Goal: Task Accomplishment & Management: Manage account settings

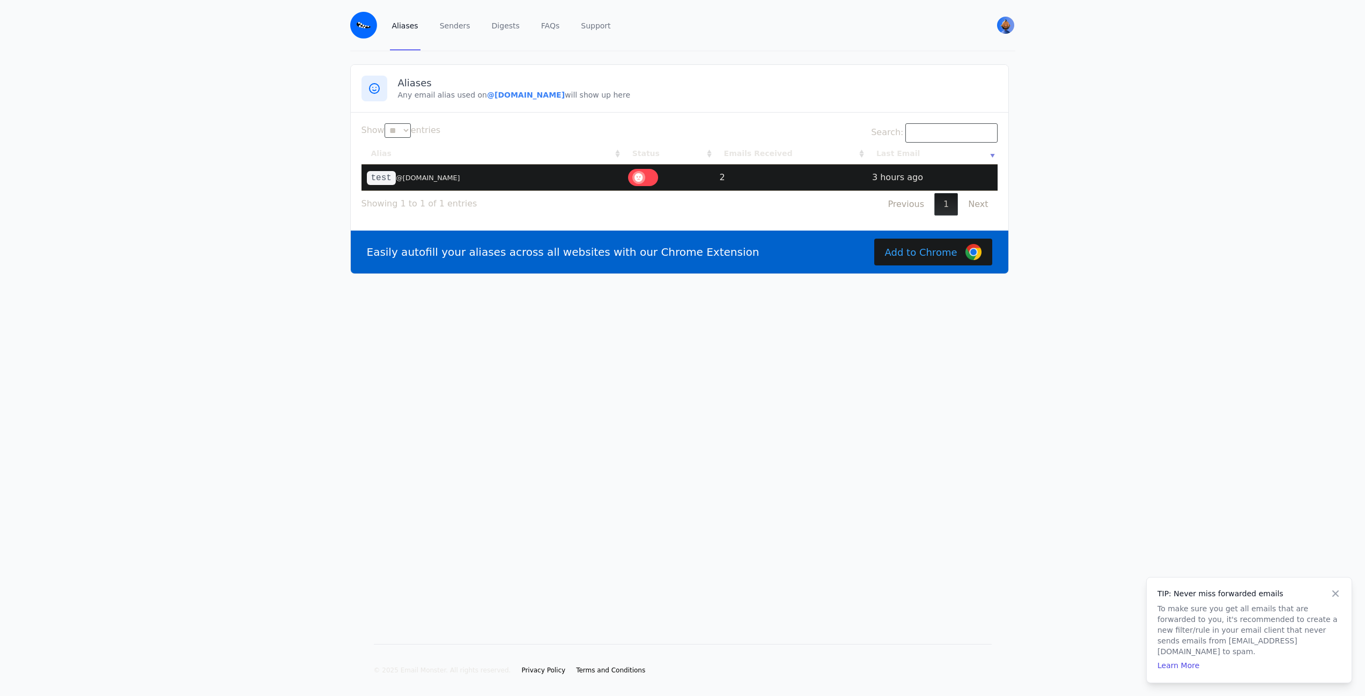
select select "**"
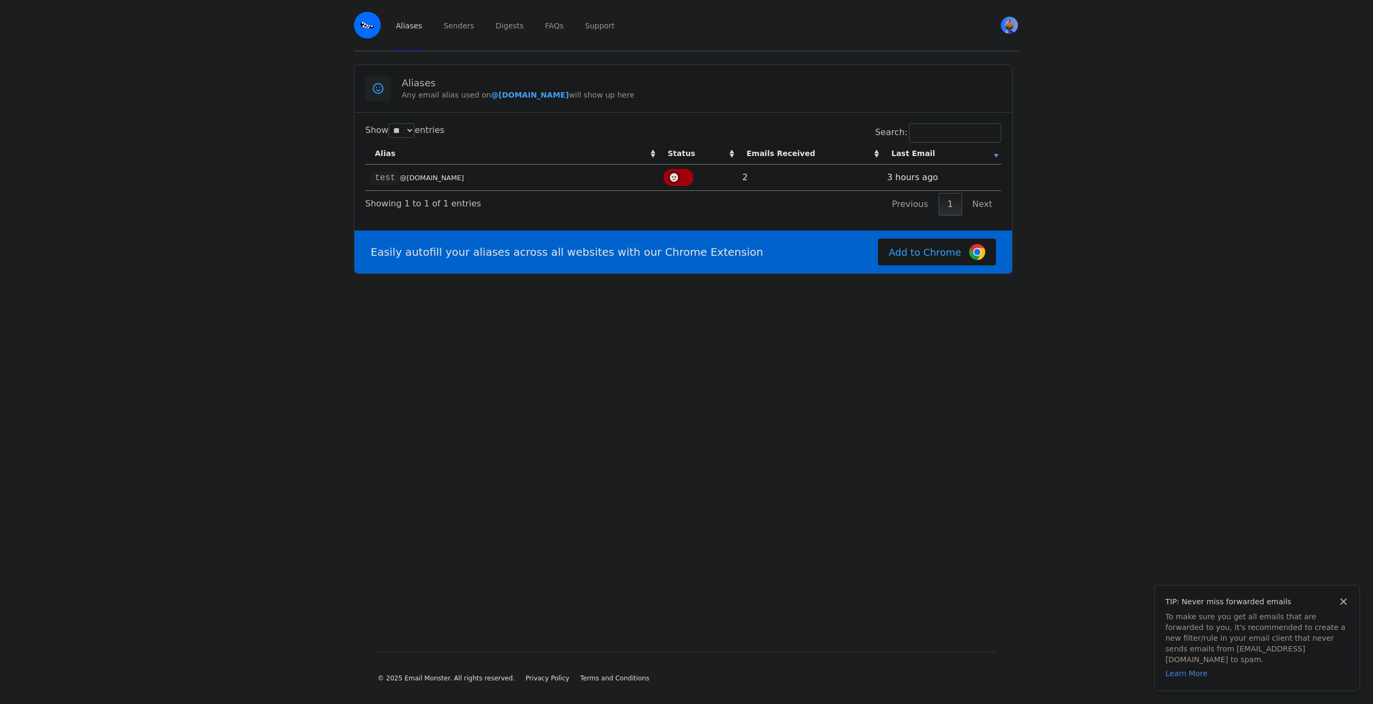
select select "**"
drag, startPoint x: 453, startPoint y: 188, endPoint x: 380, endPoint y: 197, distance: 73.5
click at [408, 187] on td "test @[DOMAIN_NAME]" at bounding box center [511, 178] width 293 height 26
click at [300, 157] on main "Aliases Any email alias used on @courseibringmybanger.eml.monster will show up …" at bounding box center [686, 334] width 1373 height 566
drag, startPoint x: 486, startPoint y: 95, endPoint x: 615, endPoint y: 96, distance: 129.3
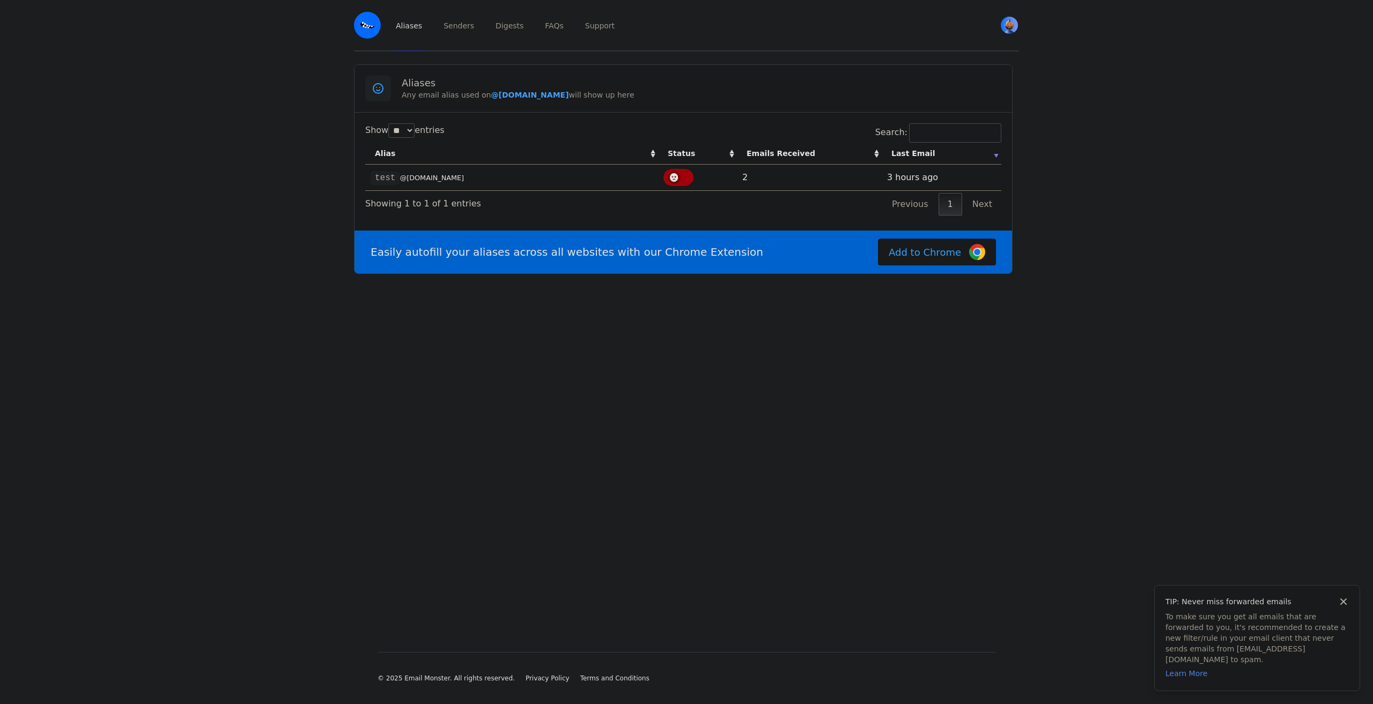
click at [615, 96] on p "Any email alias used on @courseibringmybanger.eml.monster will show up here" at bounding box center [702, 95] width 600 height 11
copy b "@courseibringmybanger.eml.monster"
drag, startPoint x: 180, startPoint y: 72, endPoint x: 363, endPoint y: 68, distance: 182.4
click at [209, 72] on main "Aliases Any email alias used on @courseibringmybanger.eml.monster will show up …" at bounding box center [686, 334] width 1373 height 566
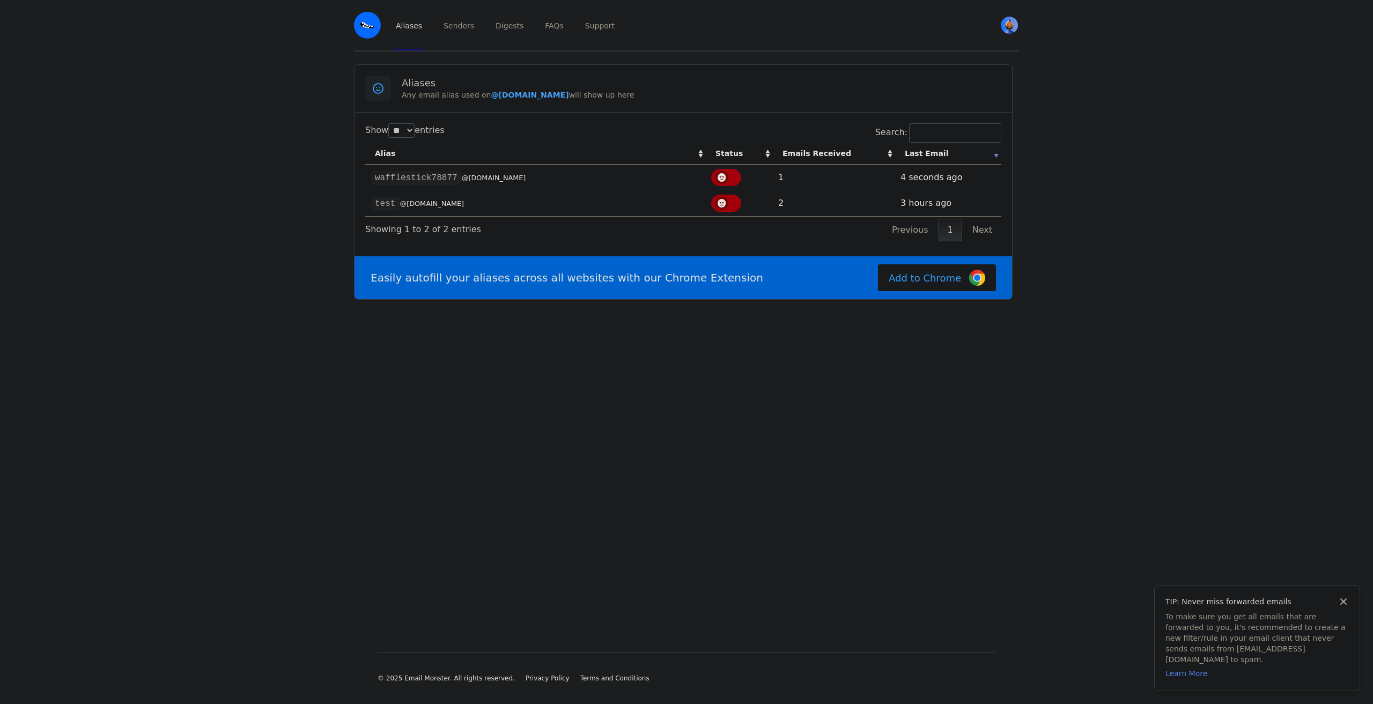
select select "**"
drag, startPoint x: 573, startPoint y: 174, endPoint x: 487, endPoint y: 169, distance: 85.4
click at [492, 170] on td "wafflestick78877 @courseibringmybanger.eml.monster" at bounding box center [535, 178] width 341 height 26
click at [499, 172] on td "wafflestick78877 @courseibringmybanger.eml.monster" at bounding box center [535, 178] width 341 height 26
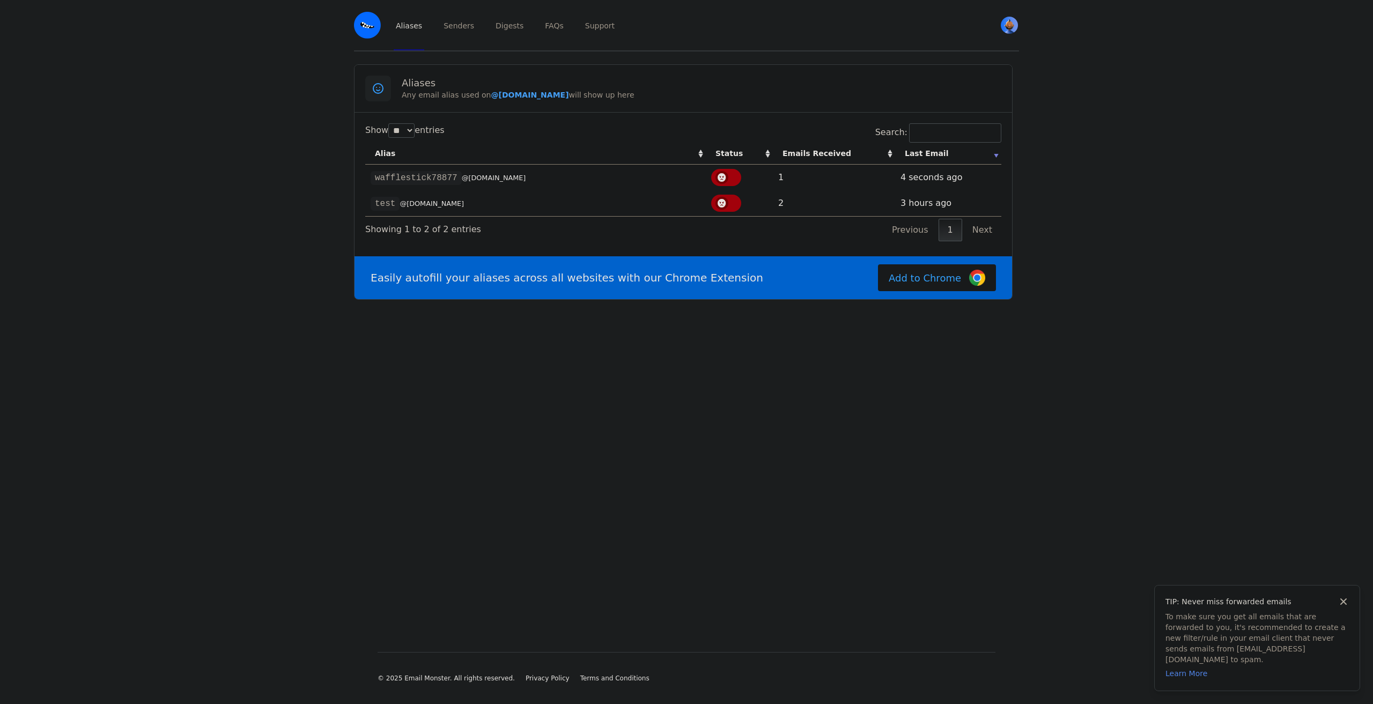
click at [855, 169] on td "1" at bounding box center [834, 178] width 122 height 26
click at [781, 178] on td "1" at bounding box center [834, 178] width 122 height 26
click at [440, 176] on code "wafflestick78877" at bounding box center [416, 178] width 91 height 14
click at [812, 155] on th "Emails Received" at bounding box center [834, 154] width 122 height 22
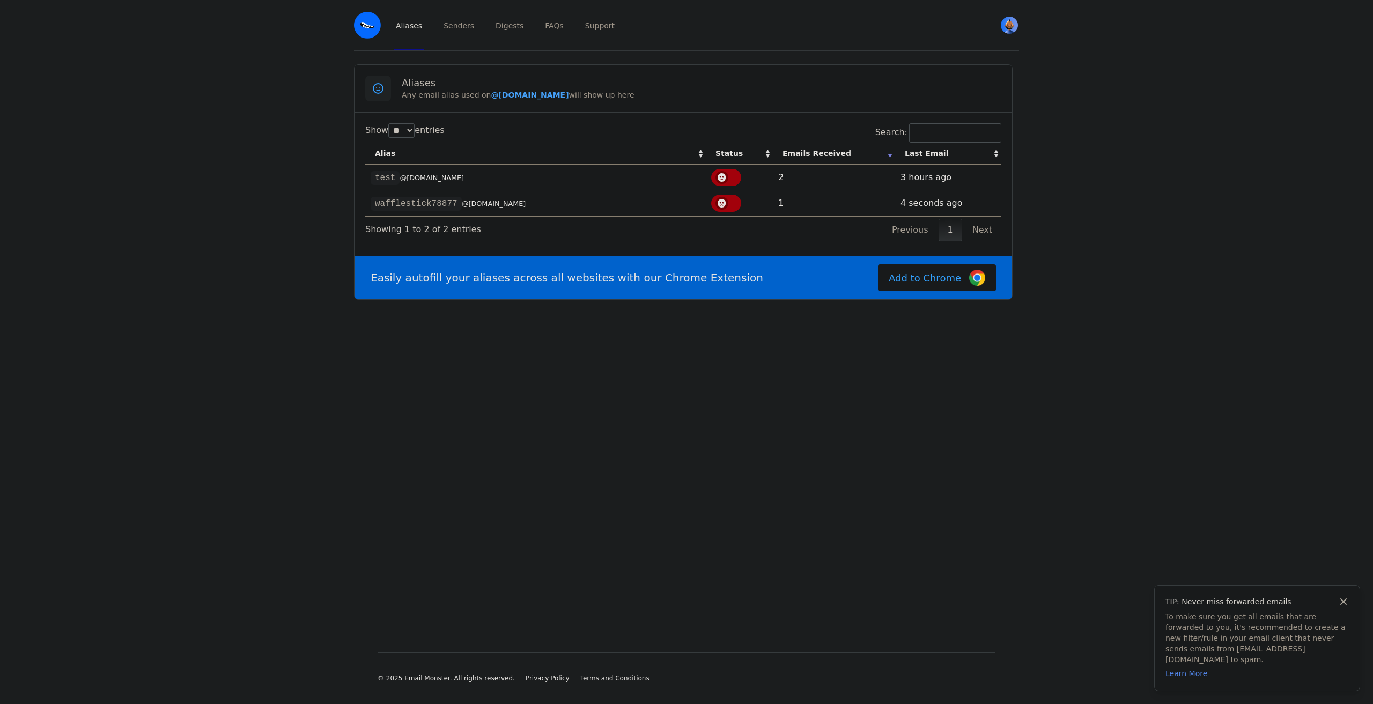
click at [474, 184] on td "test @courseibringmybanger.eml.monster" at bounding box center [535, 178] width 341 height 26
click at [460, 177] on small "@courseibringmybanger.eml.monster" at bounding box center [432, 178] width 64 height 8
click at [856, 188] on td "2" at bounding box center [834, 178] width 122 height 26
click at [462, 32] on link "Senders" at bounding box center [458, 25] width 35 height 50
drag, startPoint x: 484, startPoint y: 32, endPoint x: 477, endPoint y: 32, distance: 7.0
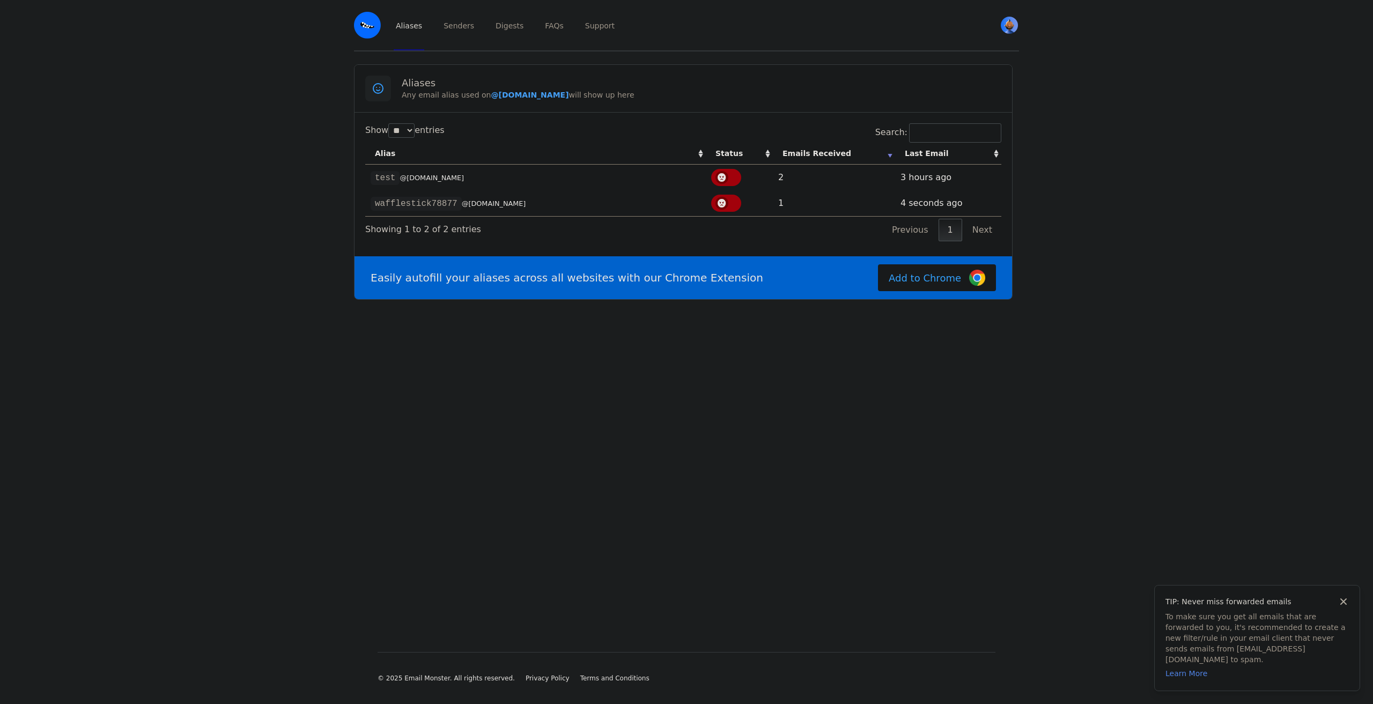
click at [482, 32] on div "Aliases Senders Digests FAQs Support" at bounding box center [687, 25] width 587 height 50
click at [499, 33] on link "Digests" at bounding box center [509, 25] width 32 height 50
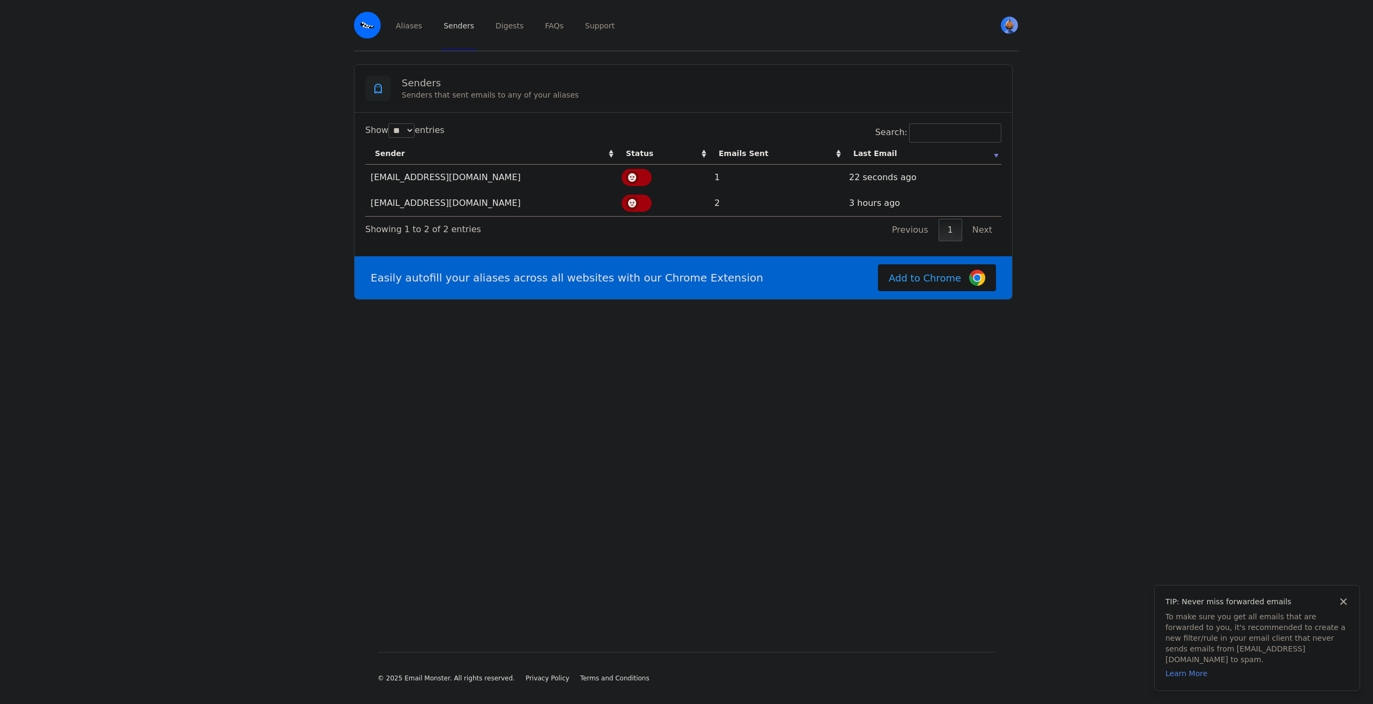
select select "**"
click at [861, 181] on td "1758058562 22 seconds ago" at bounding box center [923, 178] width 158 height 26
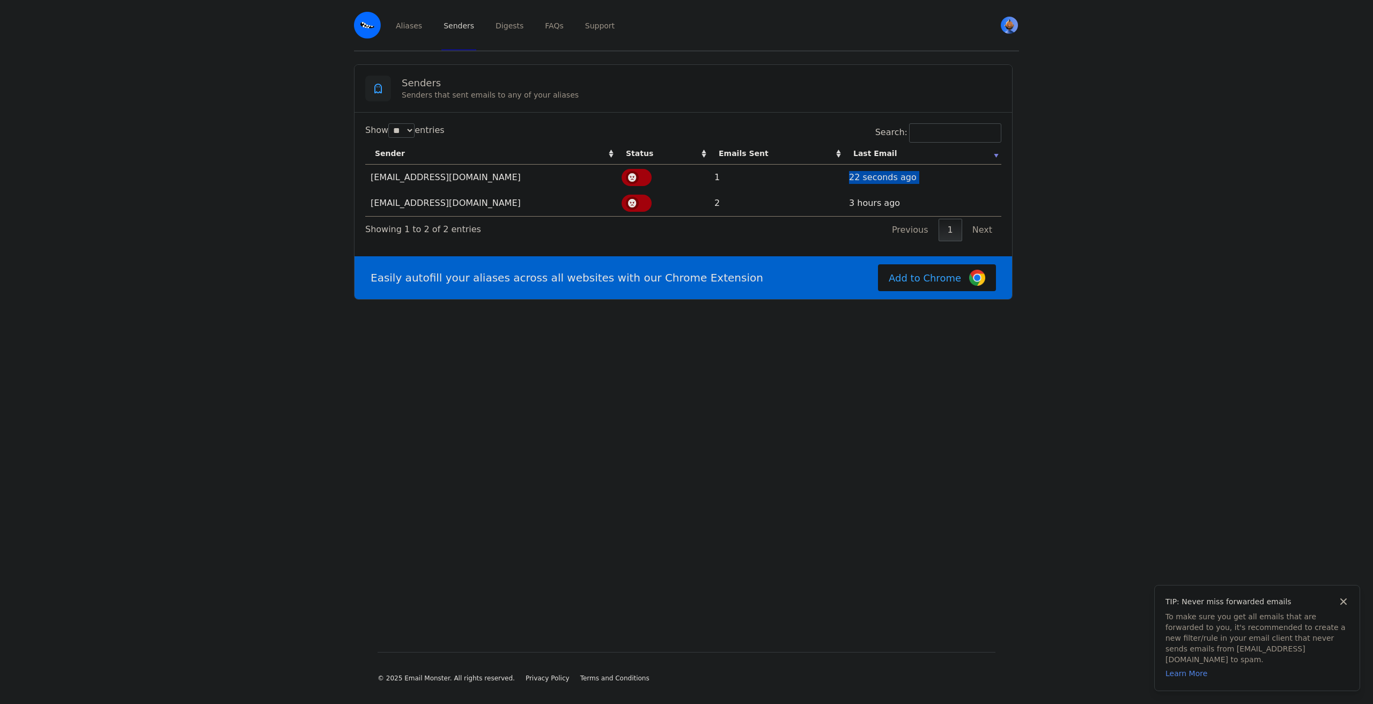
click at [861, 181] on td "1758058562 22 seconds ago" at bounding box center [923, 178] width 158 height 26
click at [555, 343] on main "Senders Senders that sent emails to any of your aliases Show ** ** ** *** entri…" at bounding box center [686, 334] width 1373 height 566
drag, startPoint x: 803, startPoint y: 158, endPoint x: 945, endPoint y: 161, distance: 142.2
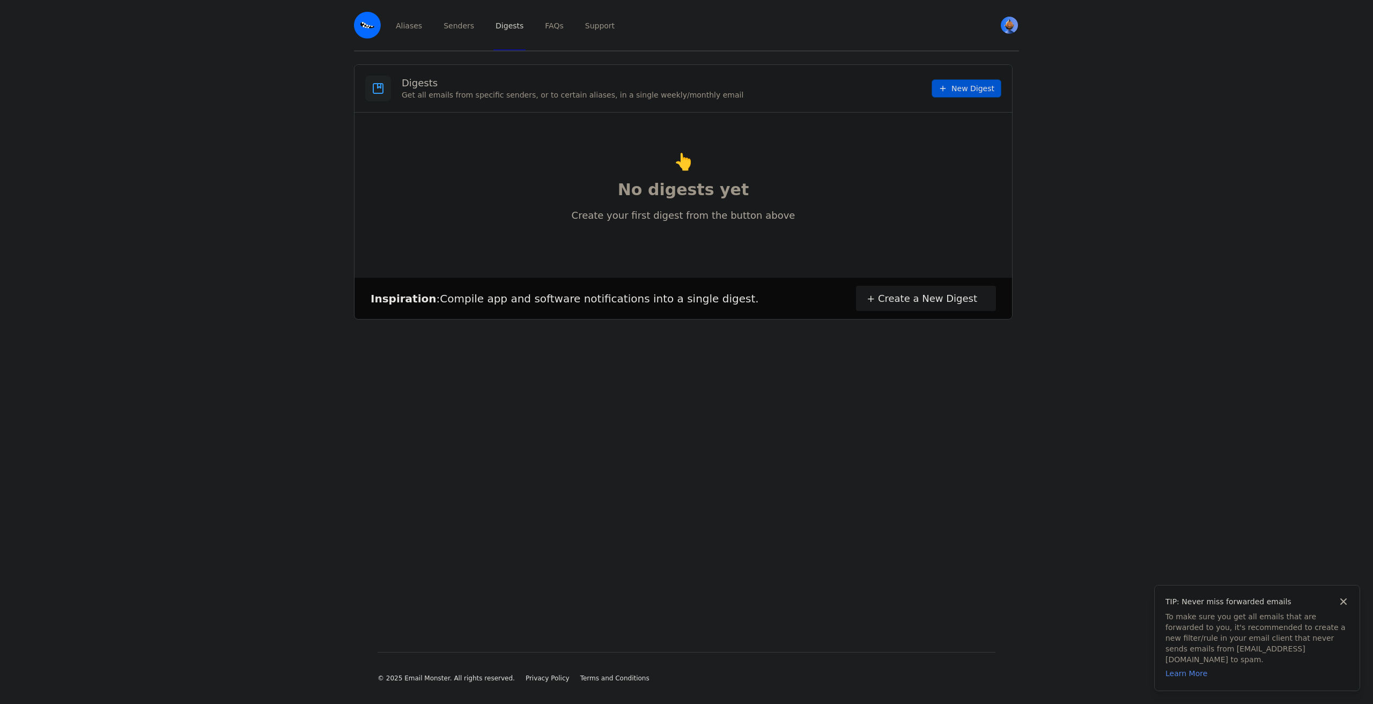
click at [980, 96] on link "New Digest" at bounding box center [967, 88] width 70 height 18
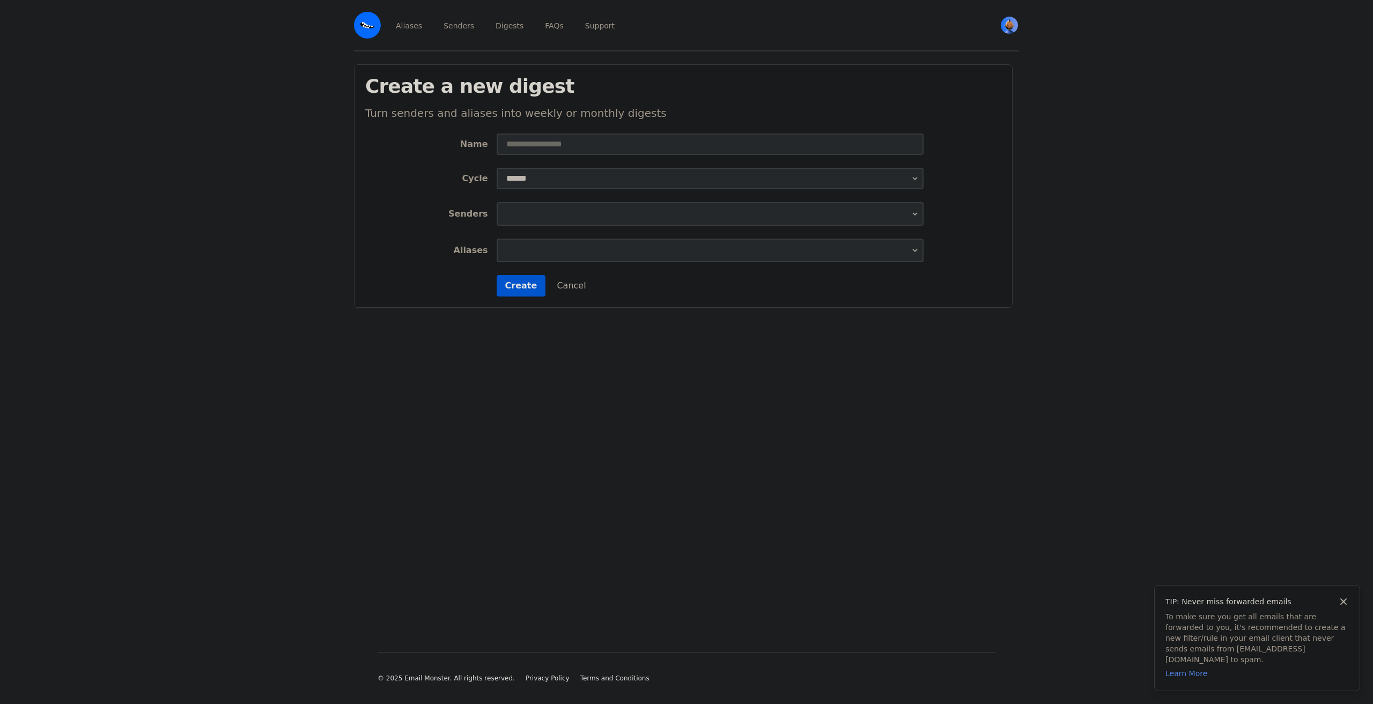
select select
click at [441, 19] on link "Senders" at bounding box center [458, 25] width 35 height 50
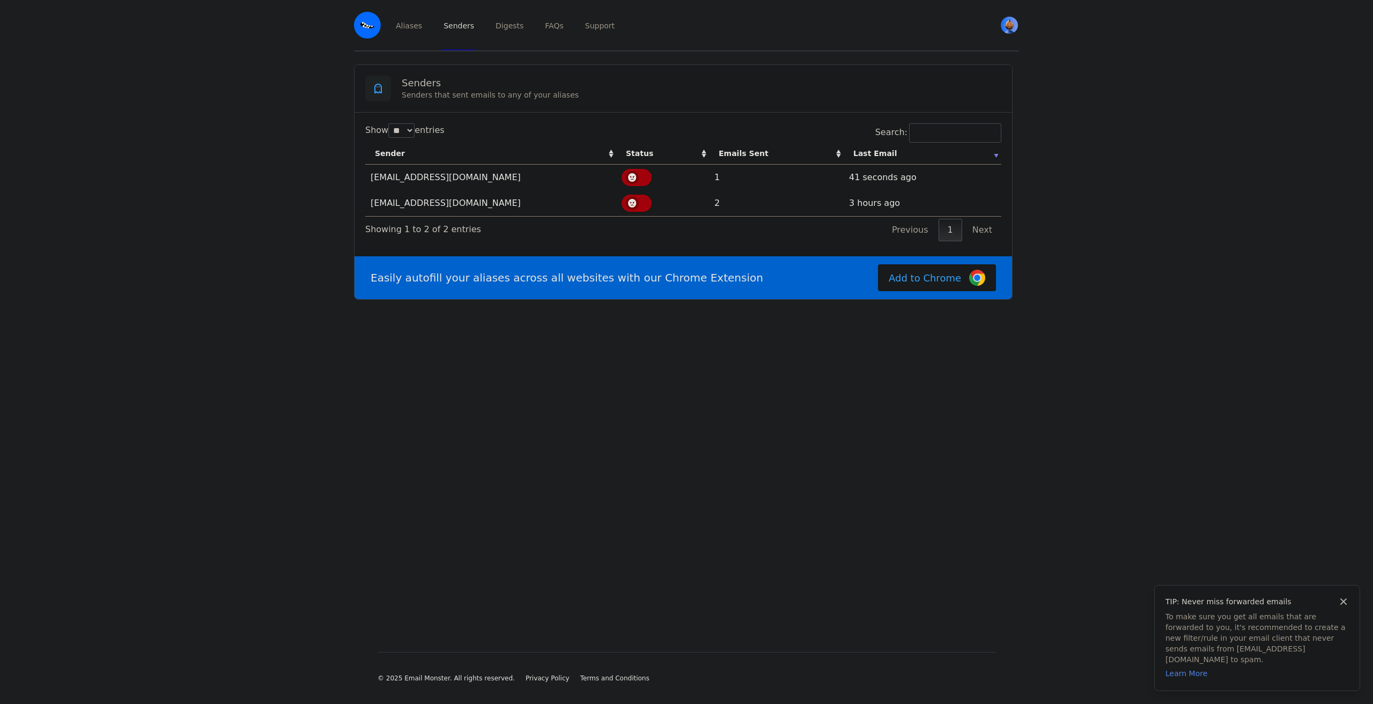
select select "**"
click at [717, 178] on td "1" at bounding box center [776, 178] width 135 height 26
click at [443, 174] on td "[EMAIL_ADDRESS][DOMAIN_NAME]" at bounding box center [490, 178] width 251 height 26
drag, startPoint x: 162, startPoint y: 284, endPoint x: 234, endPoint y: 264, distance: 75.1
click at [166, 282] on main "Senders Senders that sent emails to any of your aliases Show ** ** ** *** entri…" at bounding box center [686, 334] width 1373 height 566
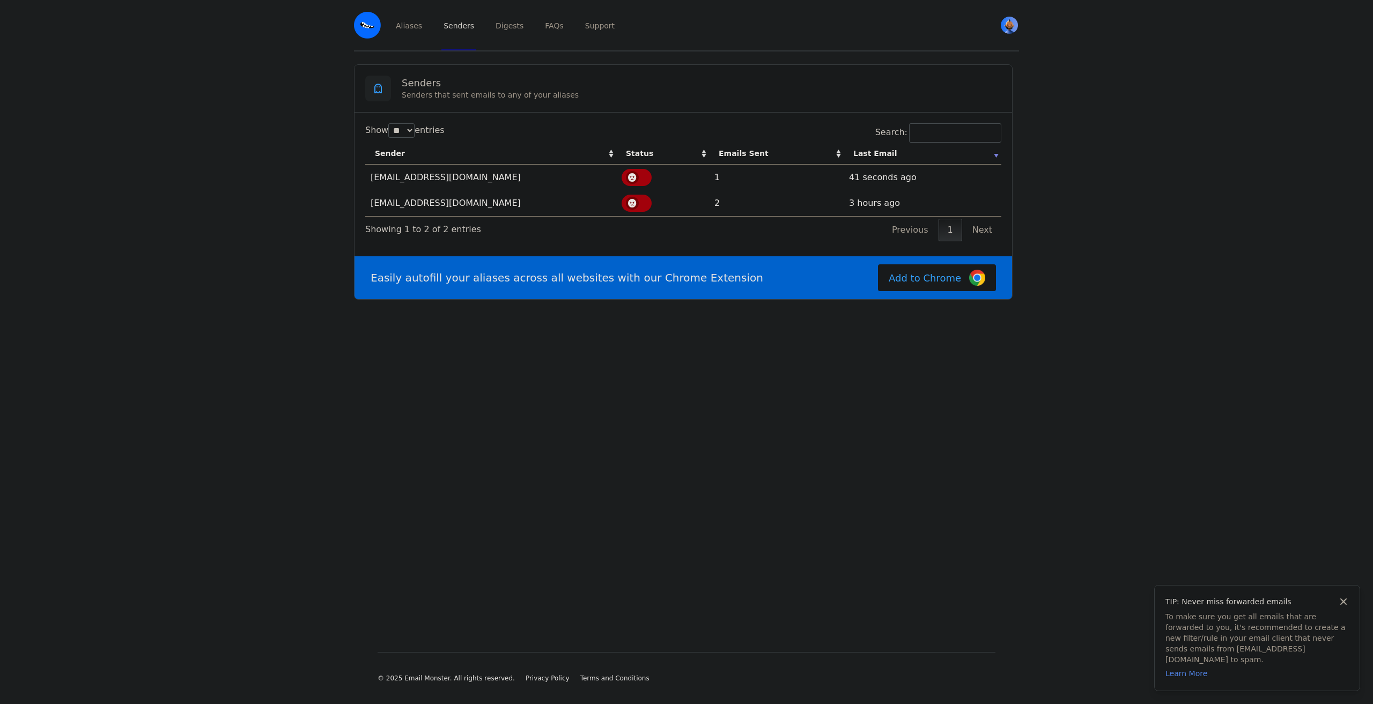
click at [826, 173] on td "1" at bounding box center [776, 178] width 135 height 26
click at [1001, 156] on th "Last Email" at bounding box center [923, 154] width 158 height 22
click at [717, 174] on td "1" at bounding box center [776, 178] width 135 height 26
click at [403, 25] on link "Aliases" at bounding box center [409, 25] width 31 height 50
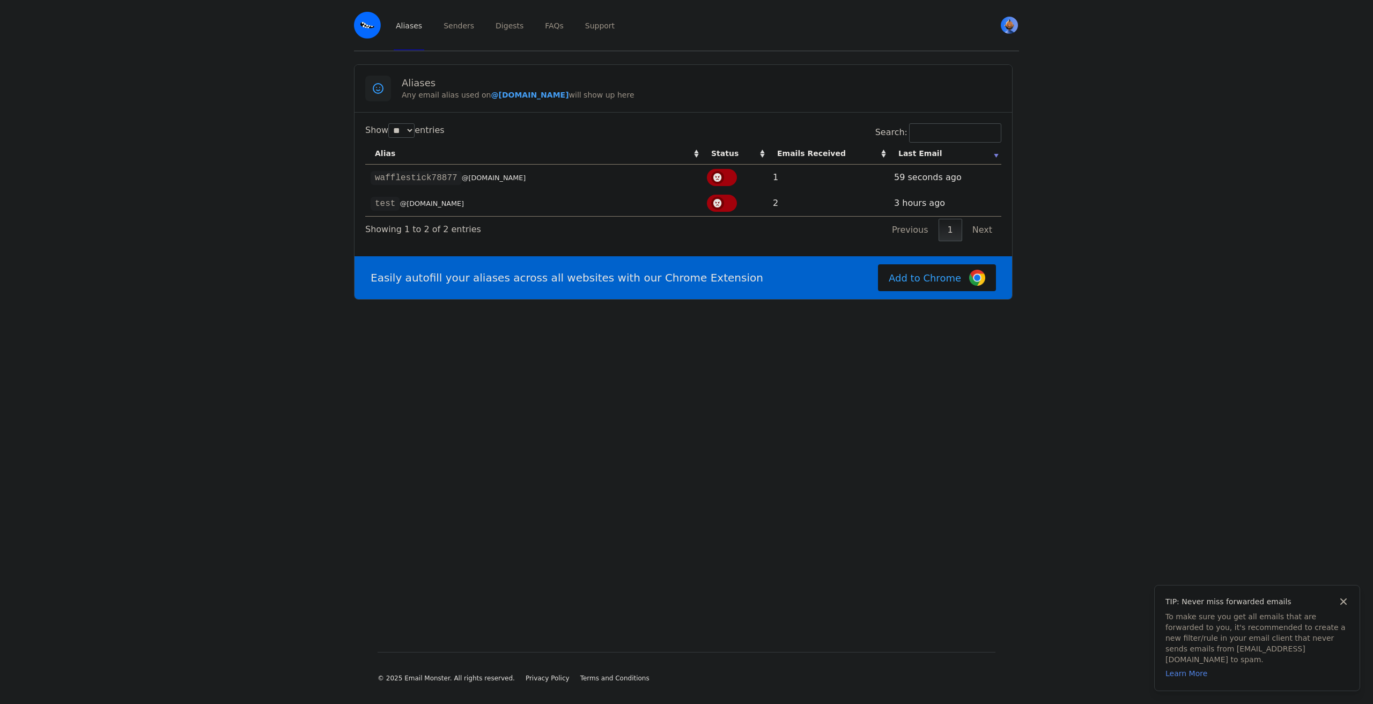
select select "**"
click at [562, 97] on b "@courseibringmybanger.eml.monster" at bounding box center [530, 95] width 78 height 9
click at [995, 23] on div "Izaya View Profile Free Security Pricing Sign out" at bounding box center [1006, 25] width 26 height 50
click at [1011, 25] on img "User menu" at bounding box center [1009, 25] width 17 height 17
click at [347, 19] on div "Aliases Senders Digests FAQs Support Izaya View Profile Free Security Pricing" at bounding box center [686, 25] width 686 height 51
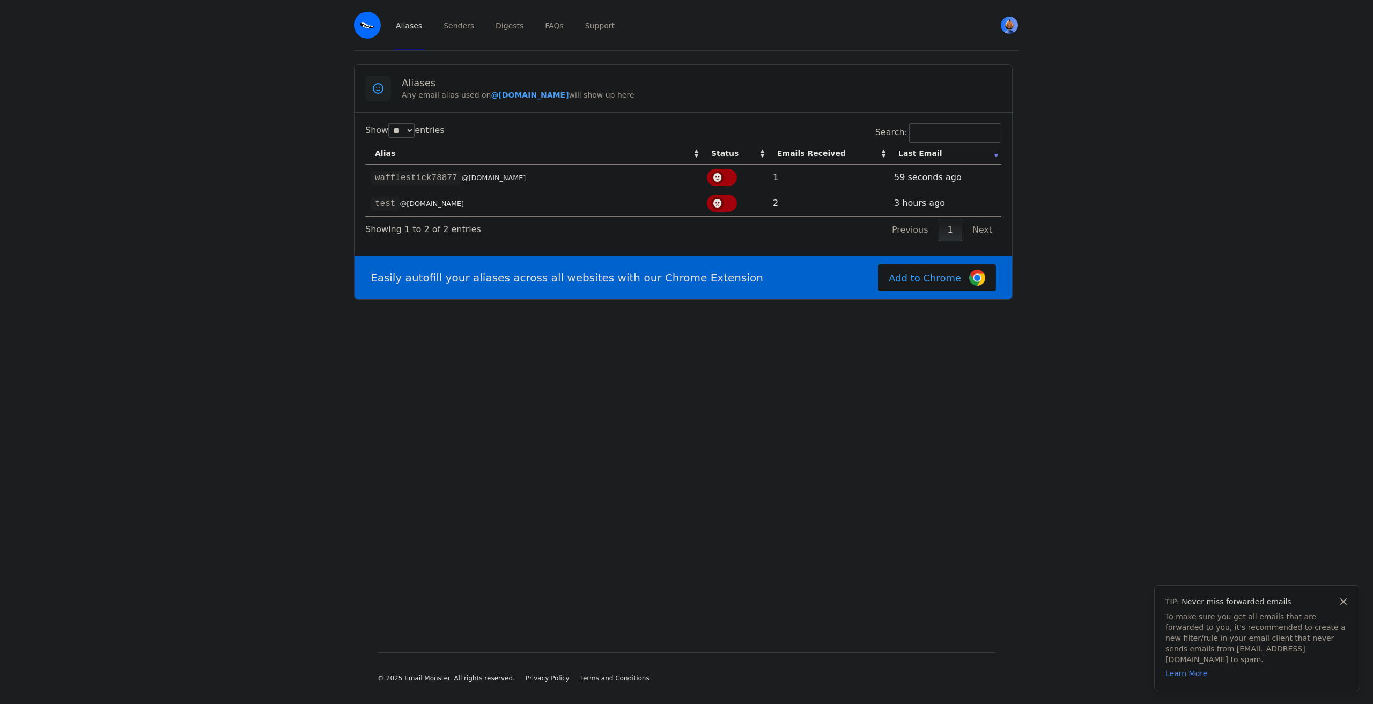
click at [360, 27] on img at bounding box center [367, 25] width 27 height 27
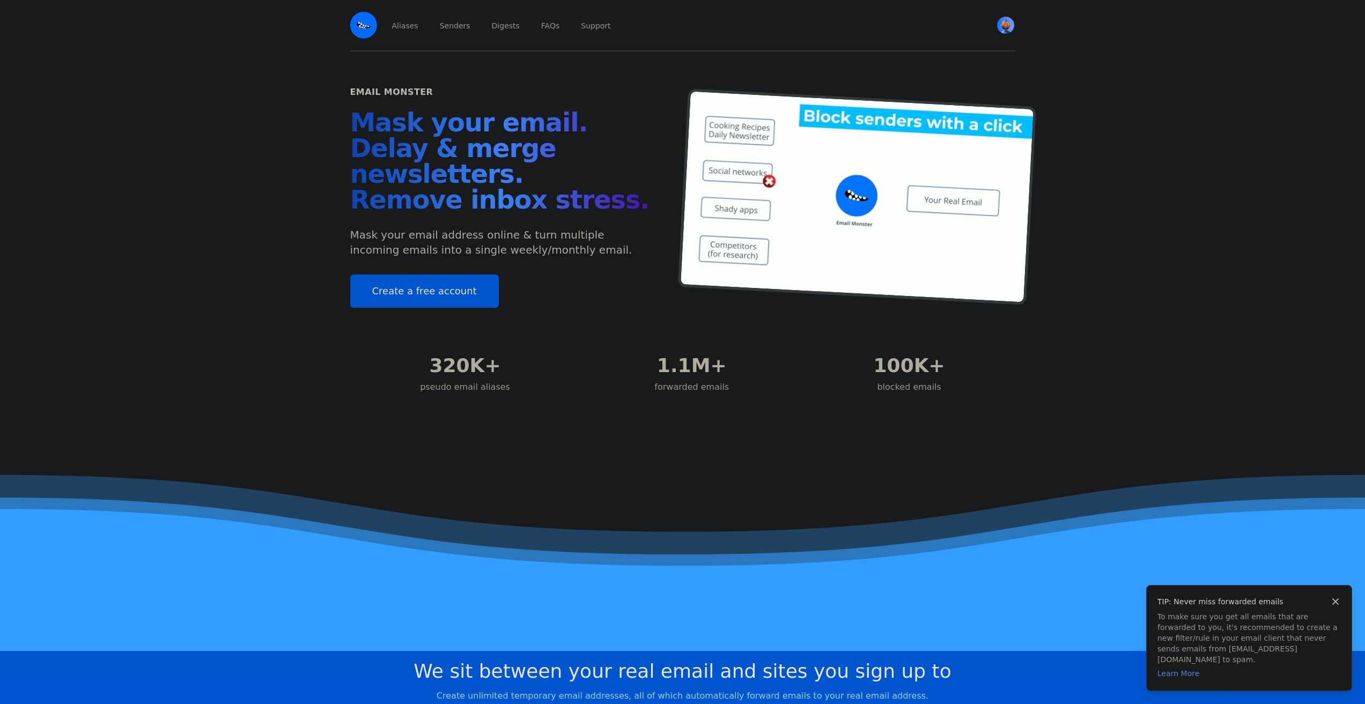
drag, startPoint x: 1219, startPoint y: 176, endPoint x: 1163, endPoint y: 226, distance: 74.5
click at [1221, 180] on div "Email Monster Mask your email. Delay & merge newsletters. Remove inbox stress. …" at bounding box center [682, 200] width 1365 height 299
drag, startPoint x: 1035, startPoint y: 363, endPoint x: 1071, endPoint y: 2, distance: 362.2
click at [0, 0] on div at bounding box center [0, 0] width 0 height 0
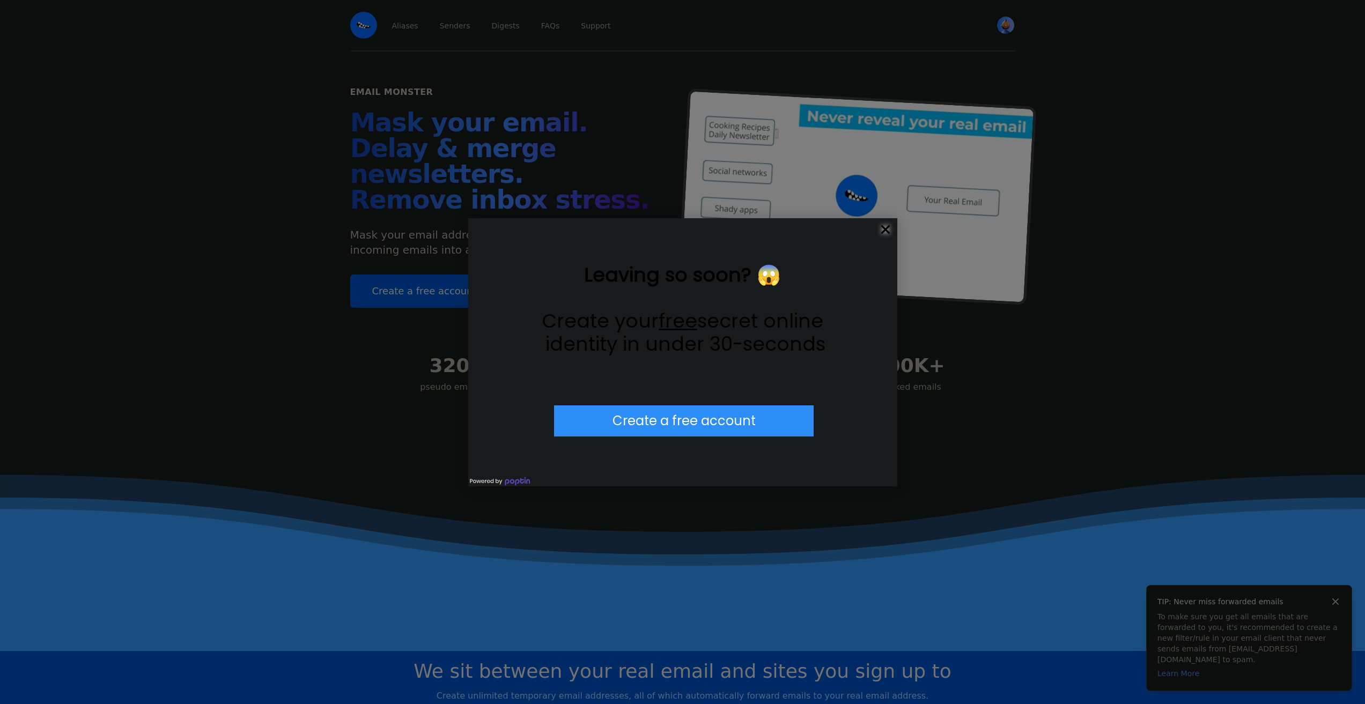
click at [885, 230] on span "×" at bounding box center [886, 230] width 24 height 24
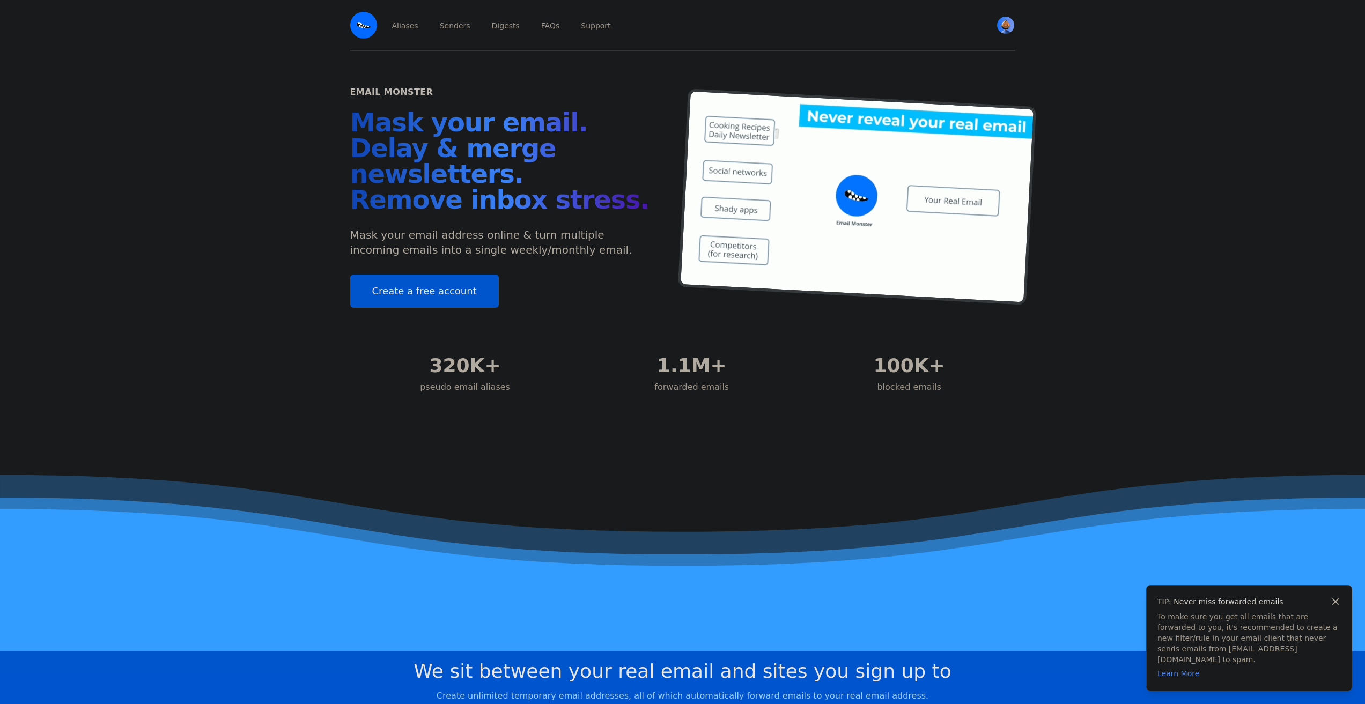
click at [420, 31] on div "Aliases Senders Digests FAQs Support" at bounding box center [683, 25] width 587 height 50
click at [416, 32] on link "Aliases" at bounding box center [405, 25] width 31 height 50
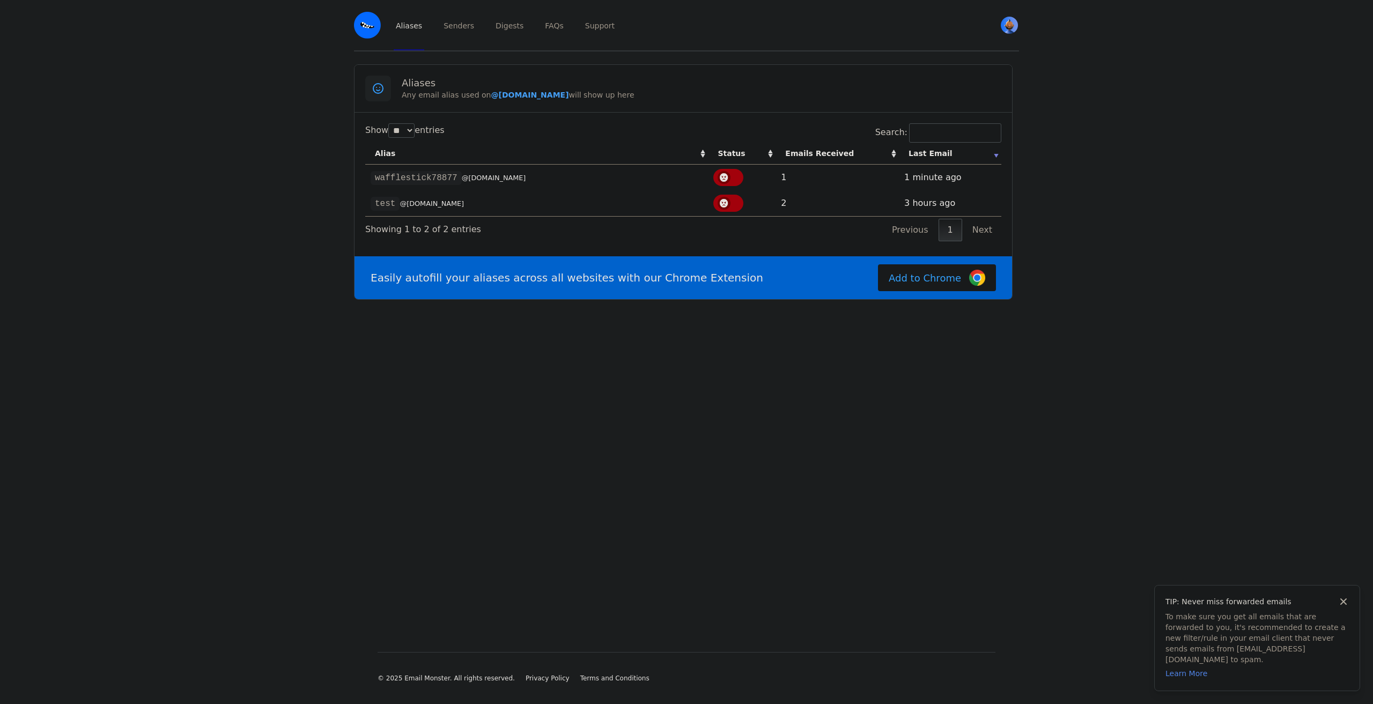
select select "**"
click at [925, 274] on link "Add to Chrome" at bounding box center [937, 277] width 118 height 27
drag, startPoint x: 488, startPoint y: 97, endPoint x: 615, endPoint y: 105, distance: 127.4
click at [615, 105] on div "Aliases Any email alias used on @[DOMAIN_NAME] will show up here" at bounding box center [683, 89] width 658 height 48
copy b "@[DOMAIN_NAME]"
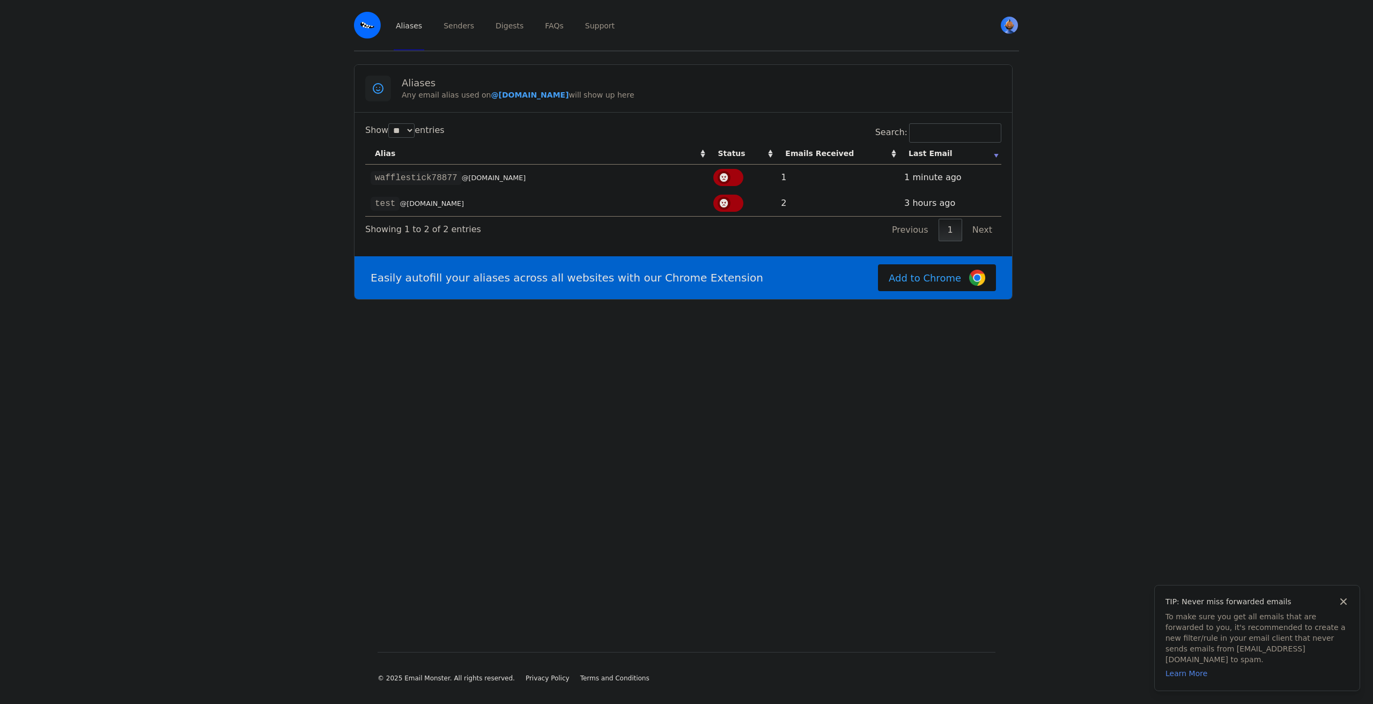
click at [449, 170] on td "wafflestick78877 @[DOMAIN_NAME]" at bounding box center [536, 178] width 343 height 26
click at [442, 174] on code "wafflestick78877" at bounding box center [416, 178] width 91 height 14
